Goal: Check status: Check status

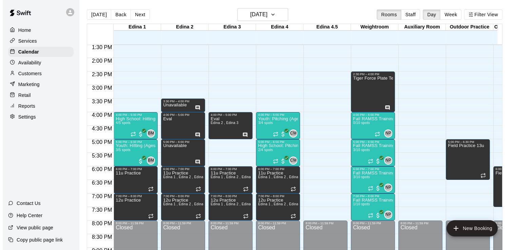
scroll to position [377, 0]
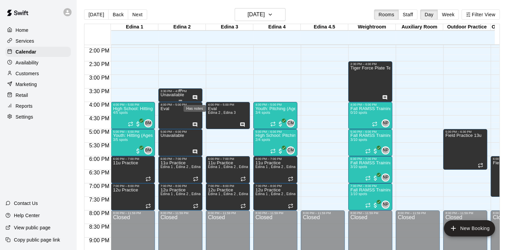
click at [194, 97] on icon "Has notes" at bounding box center [194, 97] width 5 height 5
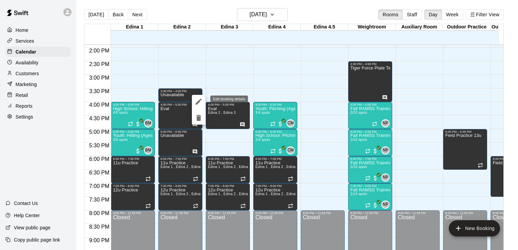
click at [199, 101] on icon "edit" at bounding box center [199, 102] width 6 height 6
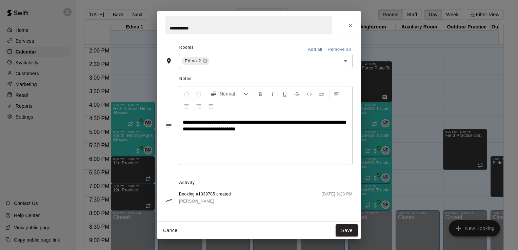
scroll to position [126, 0]
click at [352, 28] on icon "Close" at bounding box center [350, 25] width 7 height 7
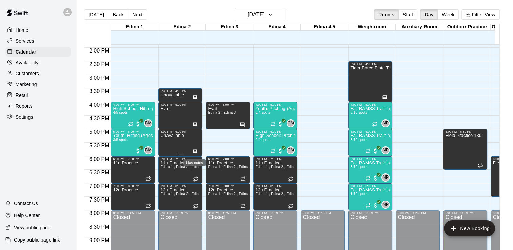
click at [195, 153] on icon "Has notes" at bounding box center [195, 152] width 4 height 4
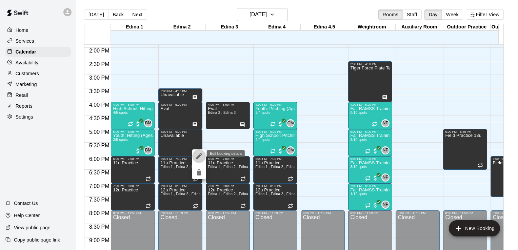
click at [198, 156] on icon "edit" at bounding box center [199, 156] width 8 height 8
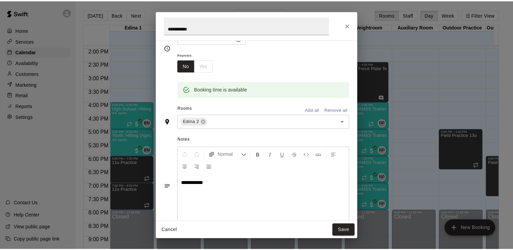
scroll to position [0, 0]
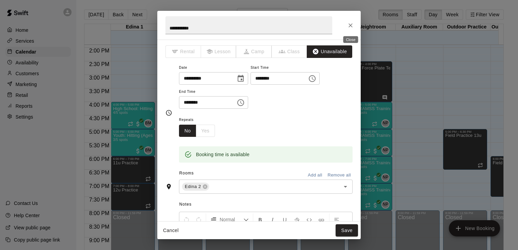
click at [352, 26] on icon "Close" at bounding box center [351, 25] width 4 height 4
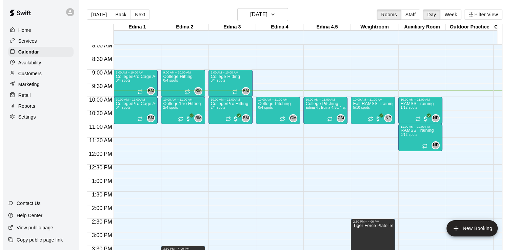
scroll to position [218, 0]
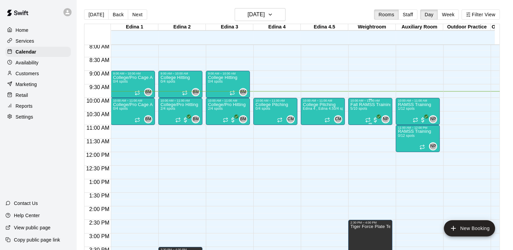
click at [365, 106] on div "Fall RAMSS Training 5/10 spots" at bounding box center [370, 227] width 40 height 250
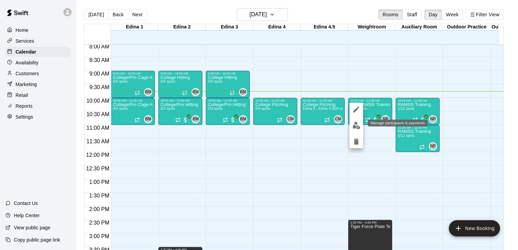
click at [357, 124] on img "edit" at bounding box center [357, 126] width 8 height 8
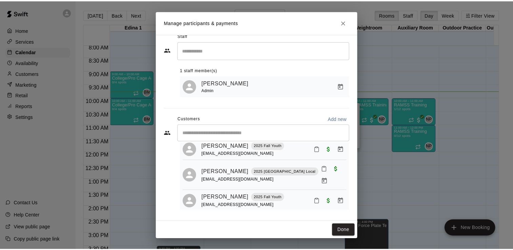
scroll to position [0, 0]
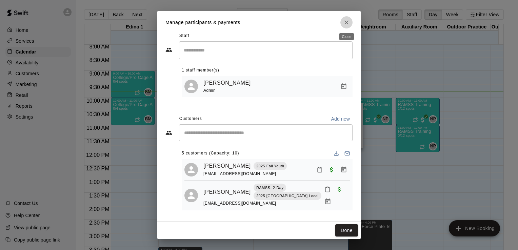
click at [348, 23] on icon "Close" at bounding box center [346, 22] width 7 height 7
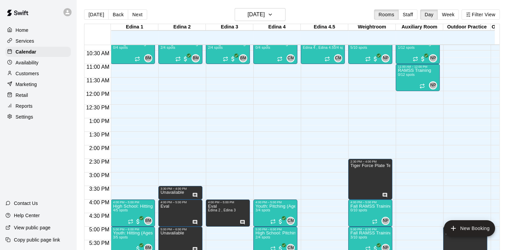
scroll to position [282, 0]
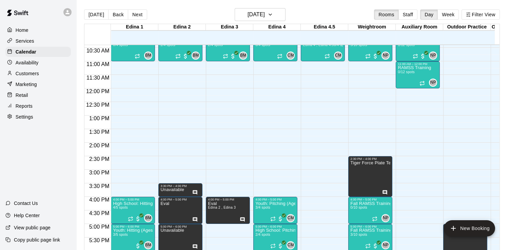
drag, startPoint x: 503, startPoint y: 146, endPoint x: 504, endPoint y: 154, distance: 8.2
click at [504, 154] on div "[DATE] Back [DATE][DATE] Rooms Staff Day Week Filter View Edina 1 21 Thu Edina …" at bounding box center [292, 133] width 426 height 250
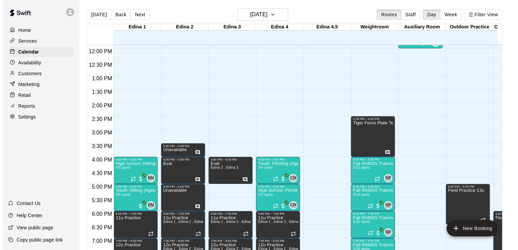
scroll to position [357, 0]
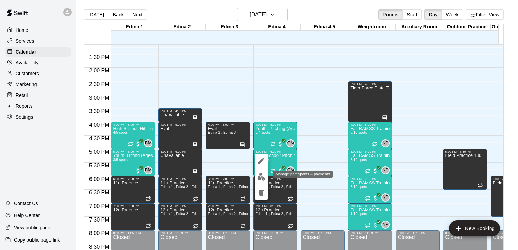
click at [261, 177] on img "edit" at bounding box center [262, 177] width 8 height 8
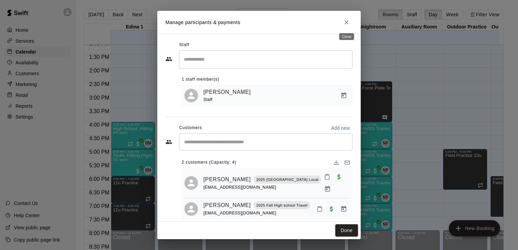
click at [349, 22] on icon "Close" at bounding box center [346, 22] width 7 height 7
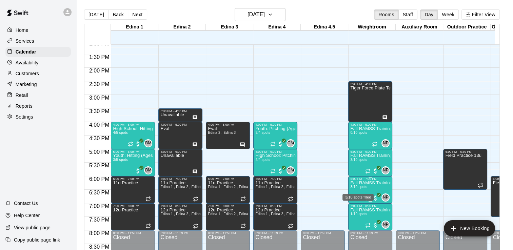
click at [358, 186] on span "3/10 spots" at bounding box center [358, 187] width 17 height 4
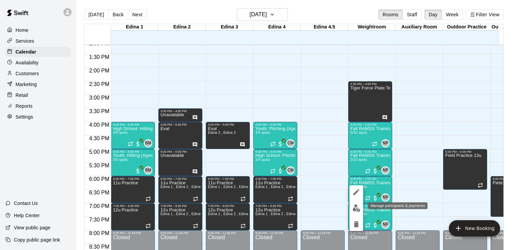
click at [354, 211] on img "edit" at bounding box center [357, 208] width 8 height 8
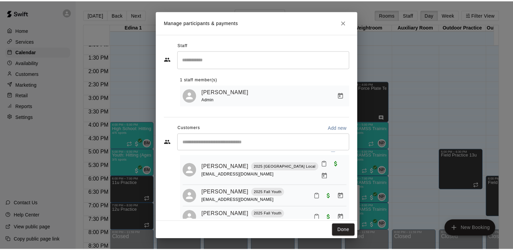
scroll to position [0, 0]
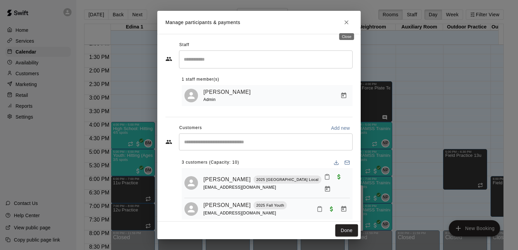
click at [347, 22] on icon "Close" at bounding box center [346, 22] width 7 height 7
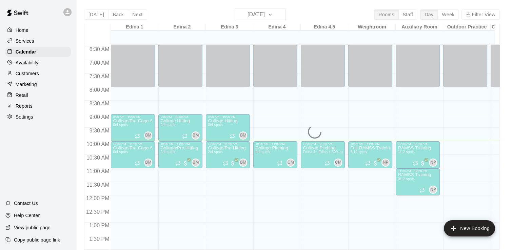
scroll to position [174, 0]
